Goal: Transaction & Acquisition: Purchase product/service

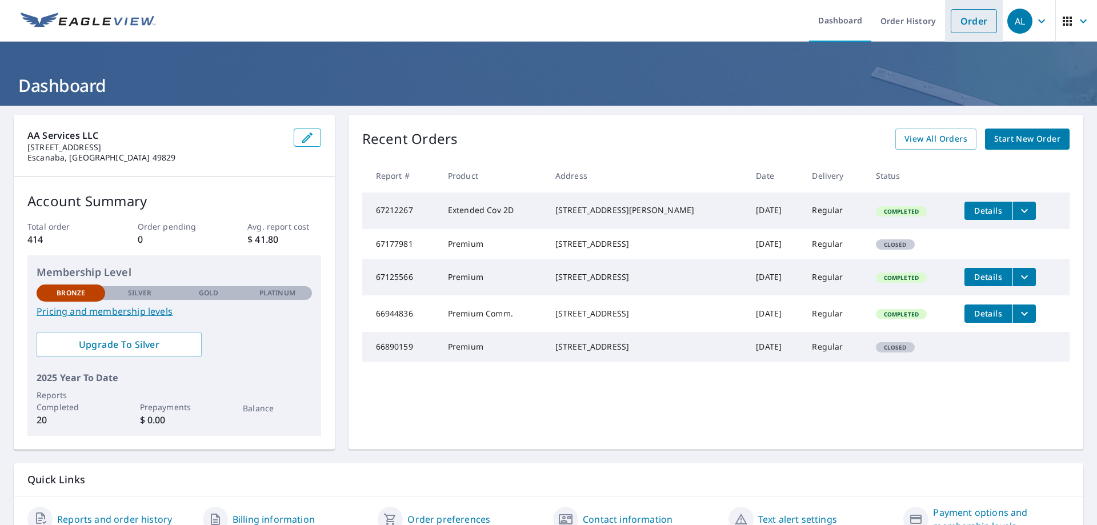
click at [967, 11] on link "Order" at bounding box center [973, 21] width 46 height 24
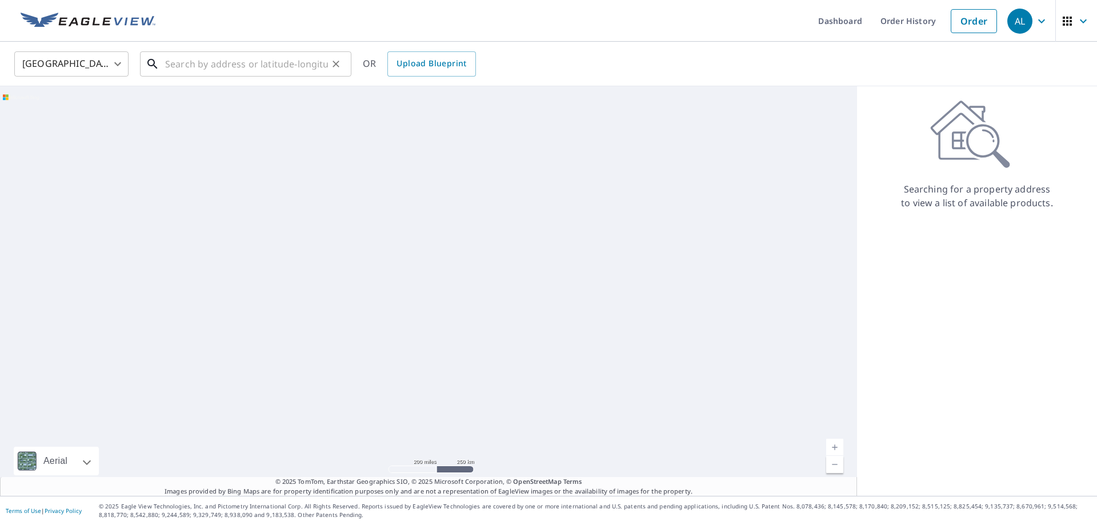
click at [170, 65] on input "text" at bounding box center [246, 64] width 163 height 32
paste input "513 PALMER CIR LEROY, AL 36548"
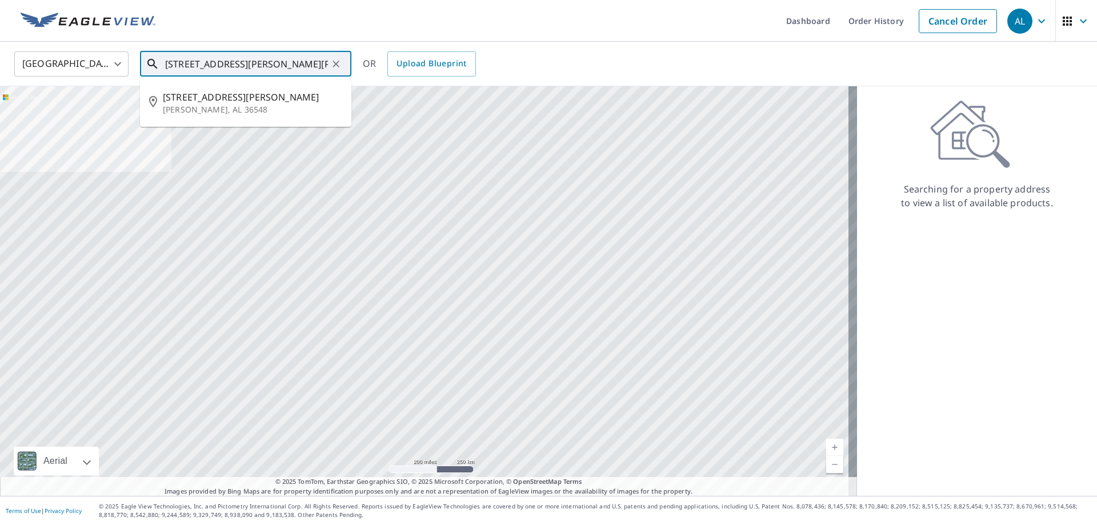
type input "513 PALMER CIR LEROY, AL 36548"
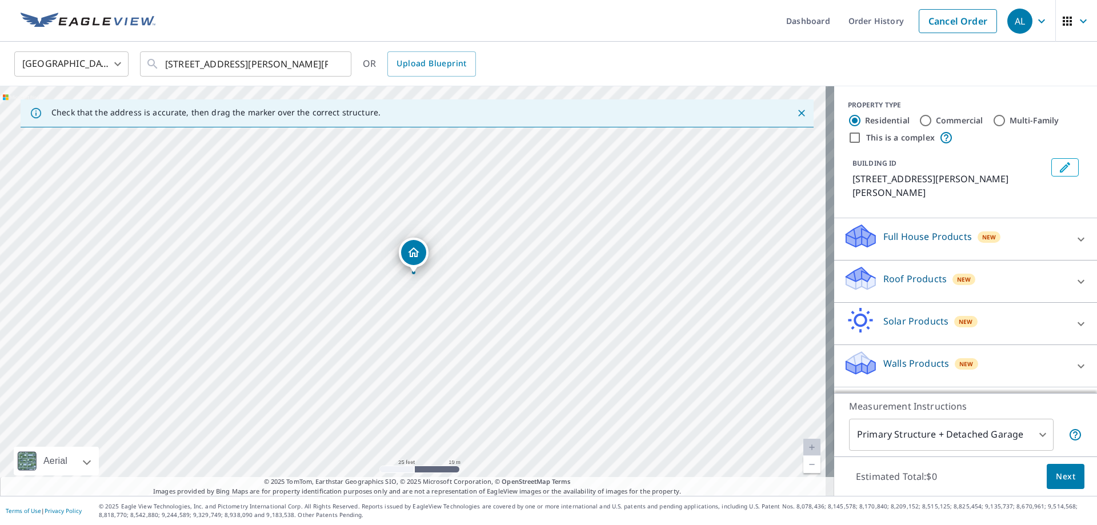
click at [1076, 232] on icon at bounding box center [1081, 239] width 14 height 14
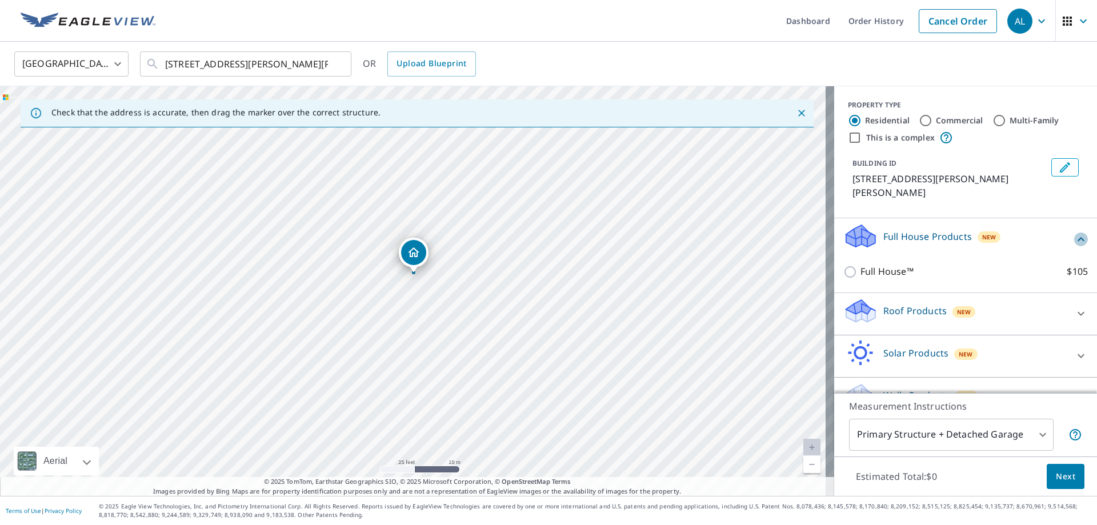
click at [1074, 232] on icon at bounding box center [1081, 239] width 14 height 14
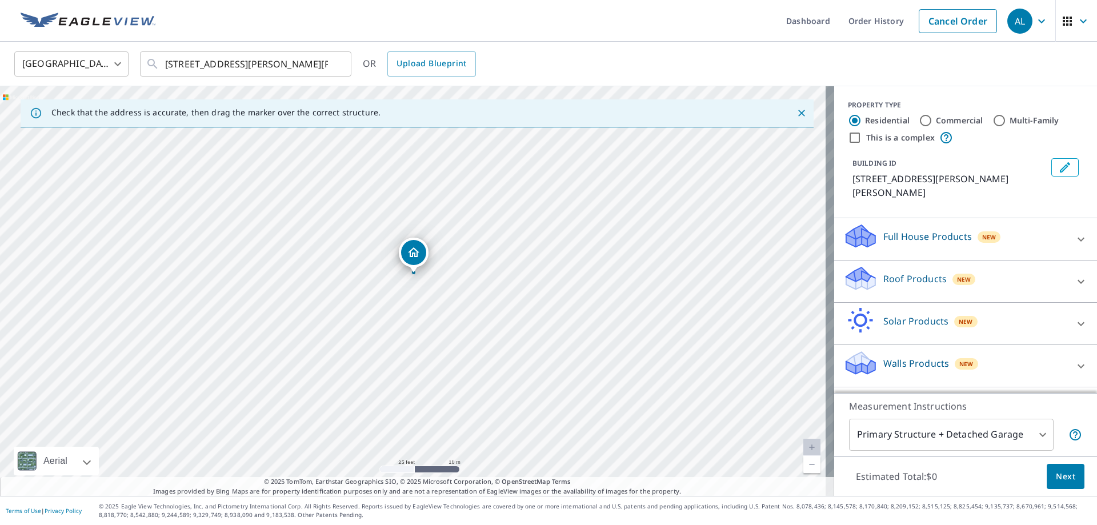
click at [1077, 279] on icon at bounding box center [1080, 281] width 7 height 4
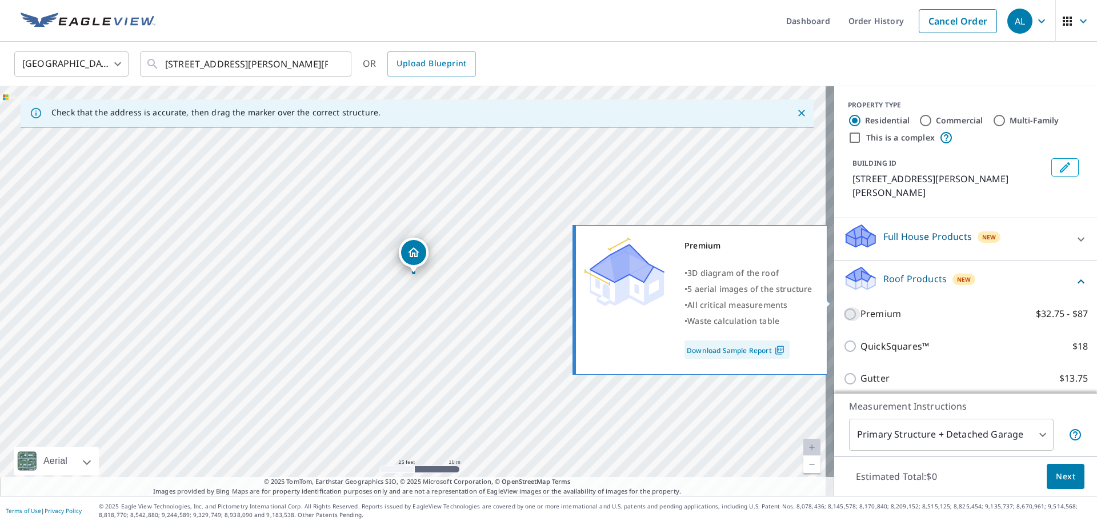
click at [843, 307] on input "Premium $32.75 - $87" at bounding box center [851, 314] width 17 height 14
checkbox input "true"
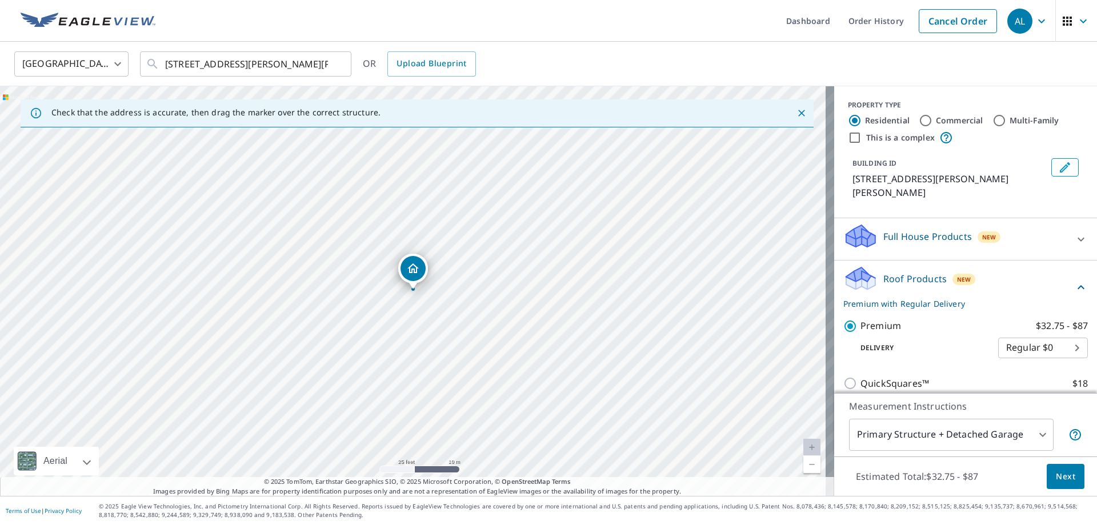
click at [1063, 475] on span "Next" at bounding box center [1065, 476] width 19 height 14
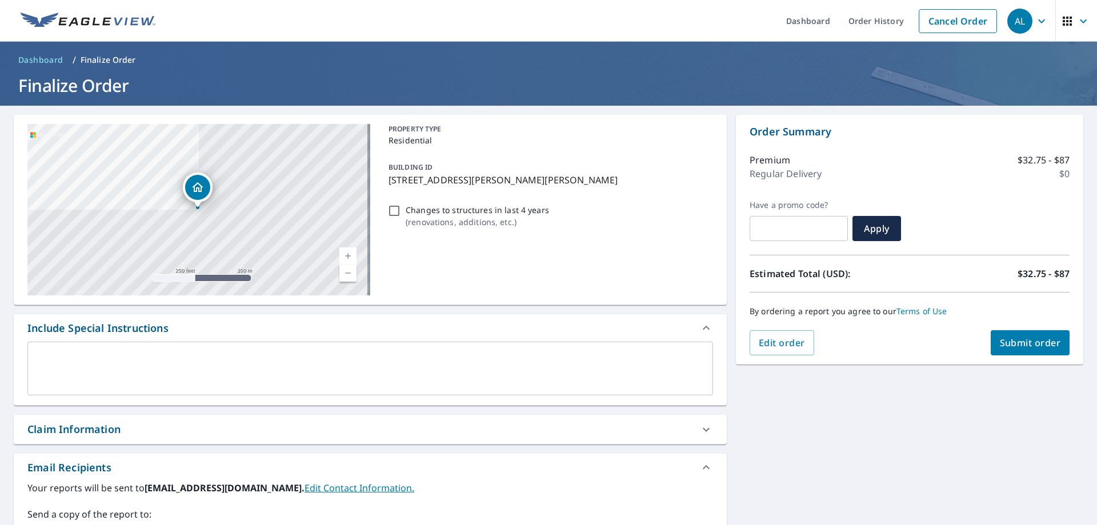
click at [1033, 346] on span "Submit order" at bounding box center [1030, 342] width 61 height 13
